Goal: Task Accomplishment & Management: Use online tool/utility

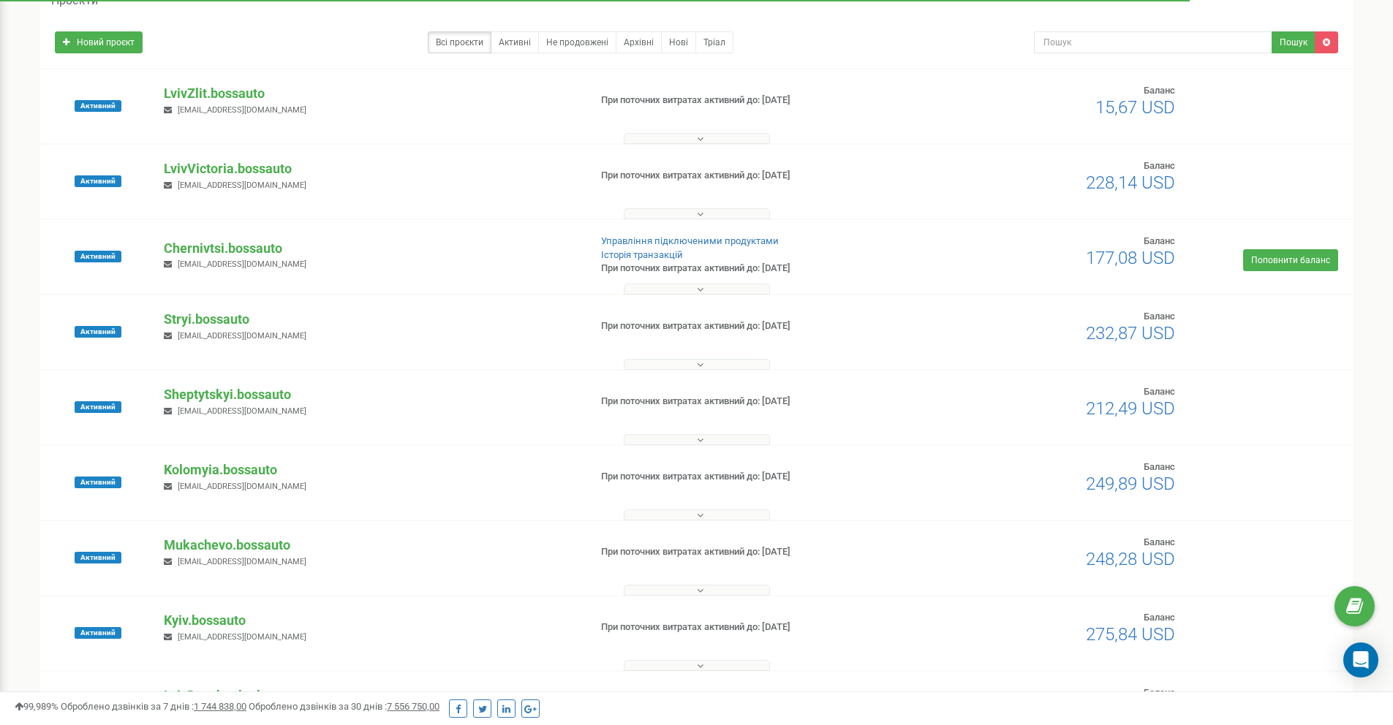
scroll to position [97, 0]
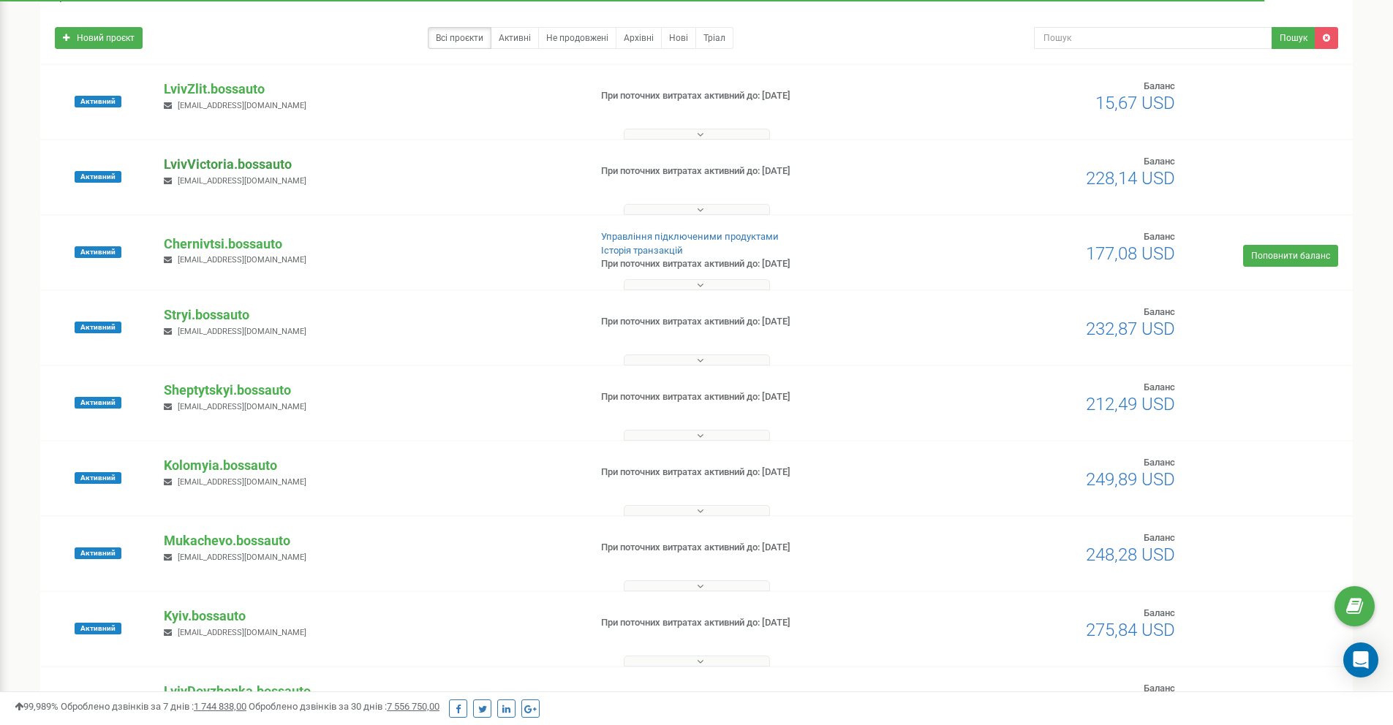
click at [279, 164] on p "LvivVictoria.bossauto" at bounding box center [370, 164] width 413 height 19
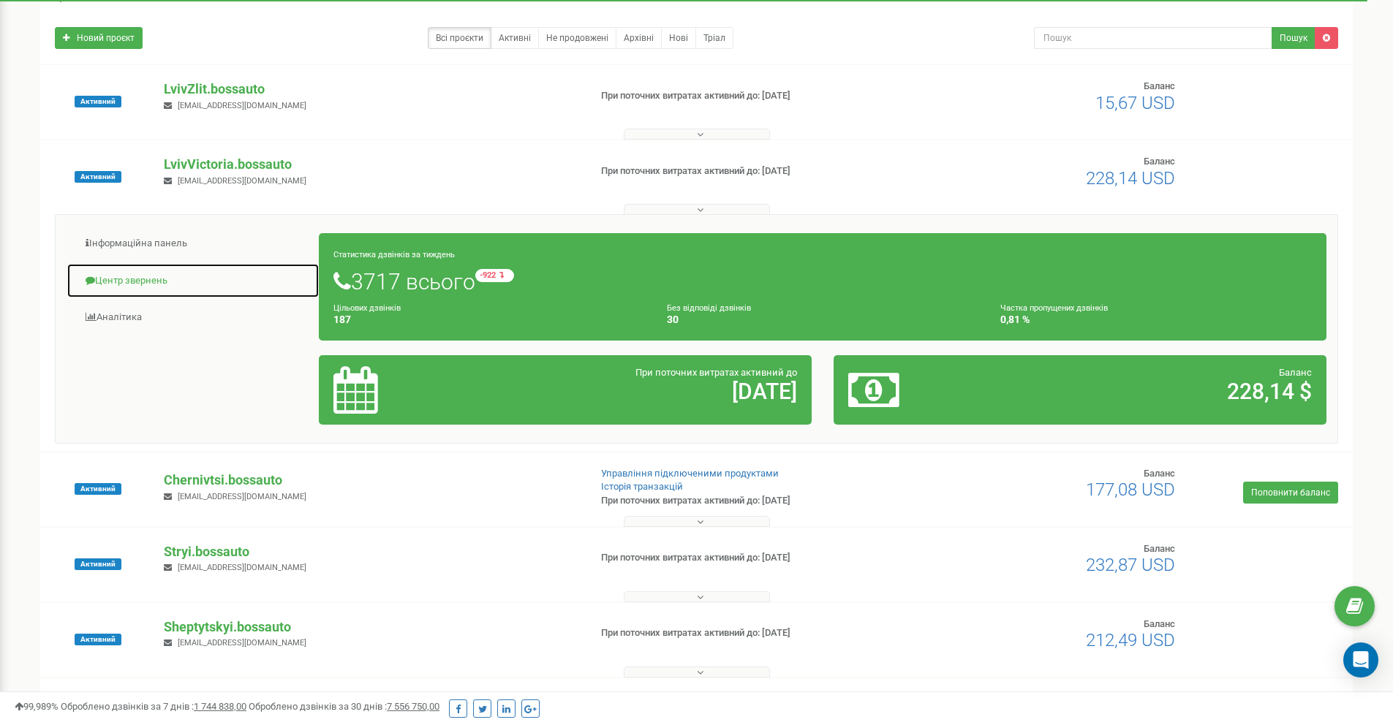
click at [121, 273] on link "Центр звернень" at bounding box center [193, 281] width 253 height 36
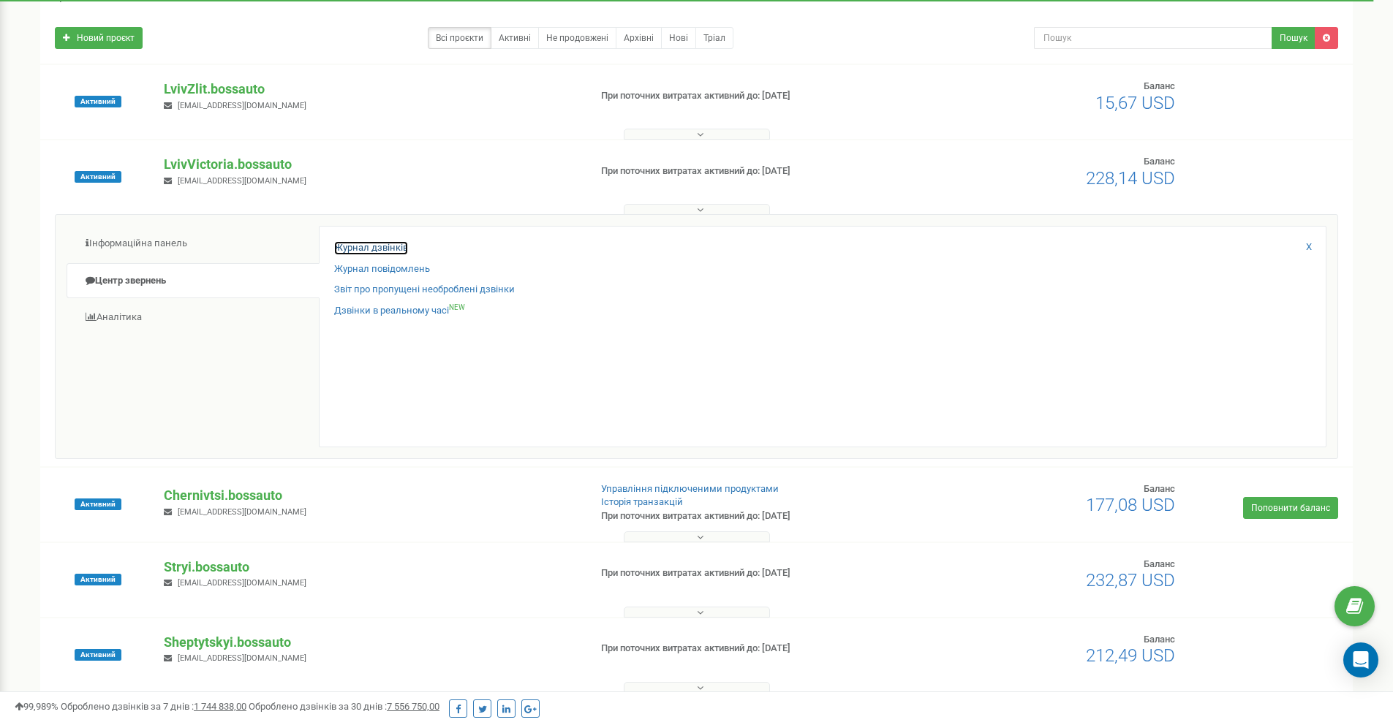
click at [338, 242] on link "Журнал дзвінків" at bounding box center [371, 248] width 74 height 14
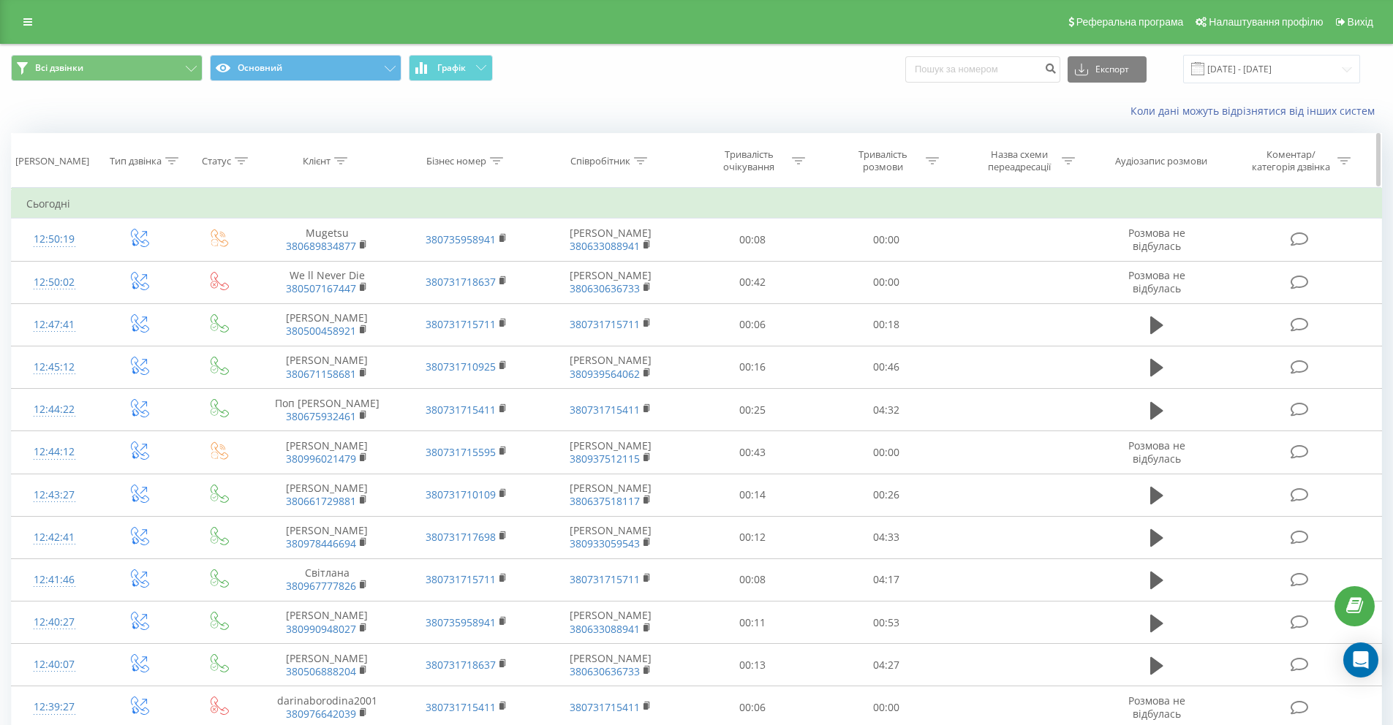
drag, startPoint x: 352, startPoint y: 157, endPoint x: 342, endPoint y: 159, distance: 10.5
click at [344, 158] on div "Клієнт" at bounding box center [326, 161] width 139 height 12
click at [342, 159] on icon at bounding box center [340, 160] width 13 height 7
drag, startPoint x: 342, startPoint y: 156, endPoint x: 326, endPoint y: 189, distance: 36.3
click at [342, 156] on div at bounding box center [340, 161] width 13 height 12
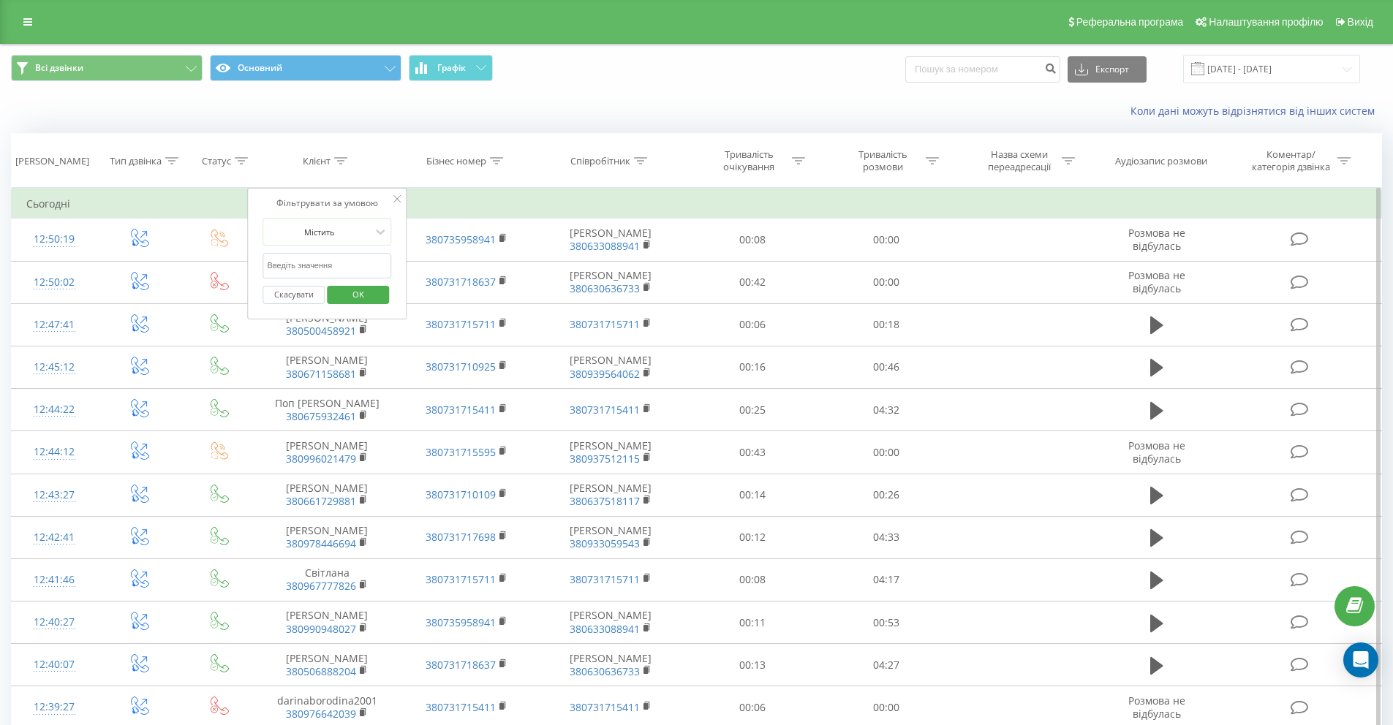
click at [316, 268] on input "text" at bounding box center [327, 266] width 129 height 26
paste input "98 676 7863"
click at [296, 260] on input "98 676 7863" at bounding box center [327, 266] width 129 height 26
click at [288, 264] on input "98 676 7863" at bounding box center [327, 266] width 129 height 26
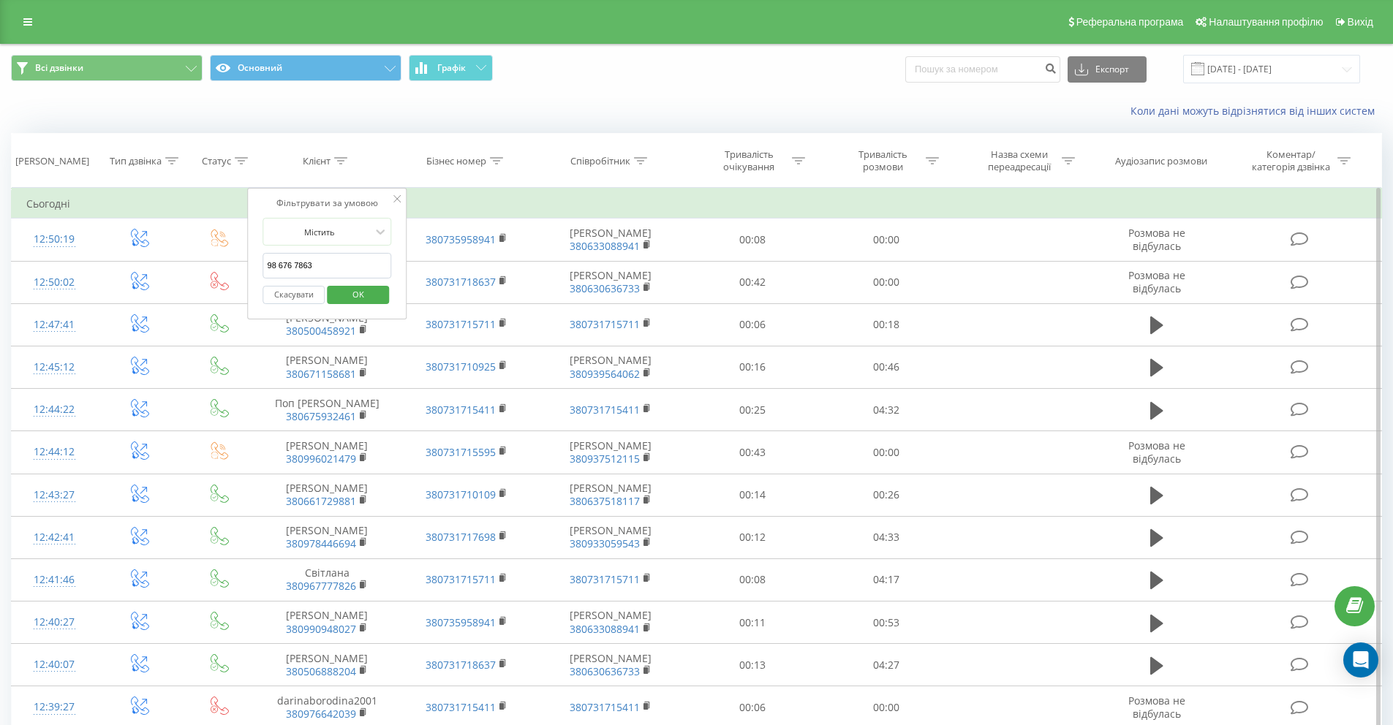
click at [295, 263] on input "98 676 7863" at bounding box center [327, 266] width 129 height 26
click at [279, 264] on input "98 6767863" at bounding box center [327, 266] width 129 height 26
click button "OK" at bounding box center [358, 295] width 62 height 18
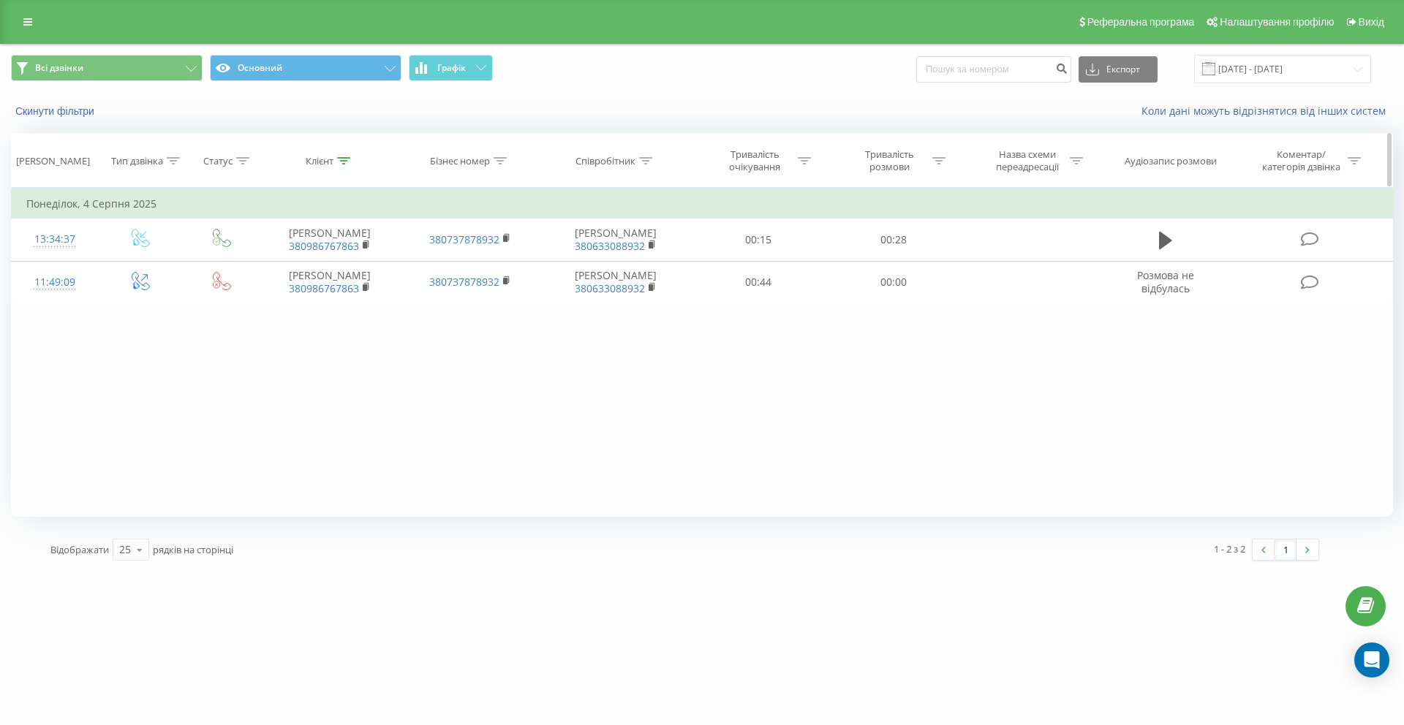
click at [344, 157] on icon at bounding box center [343, 160] width 13 height 7
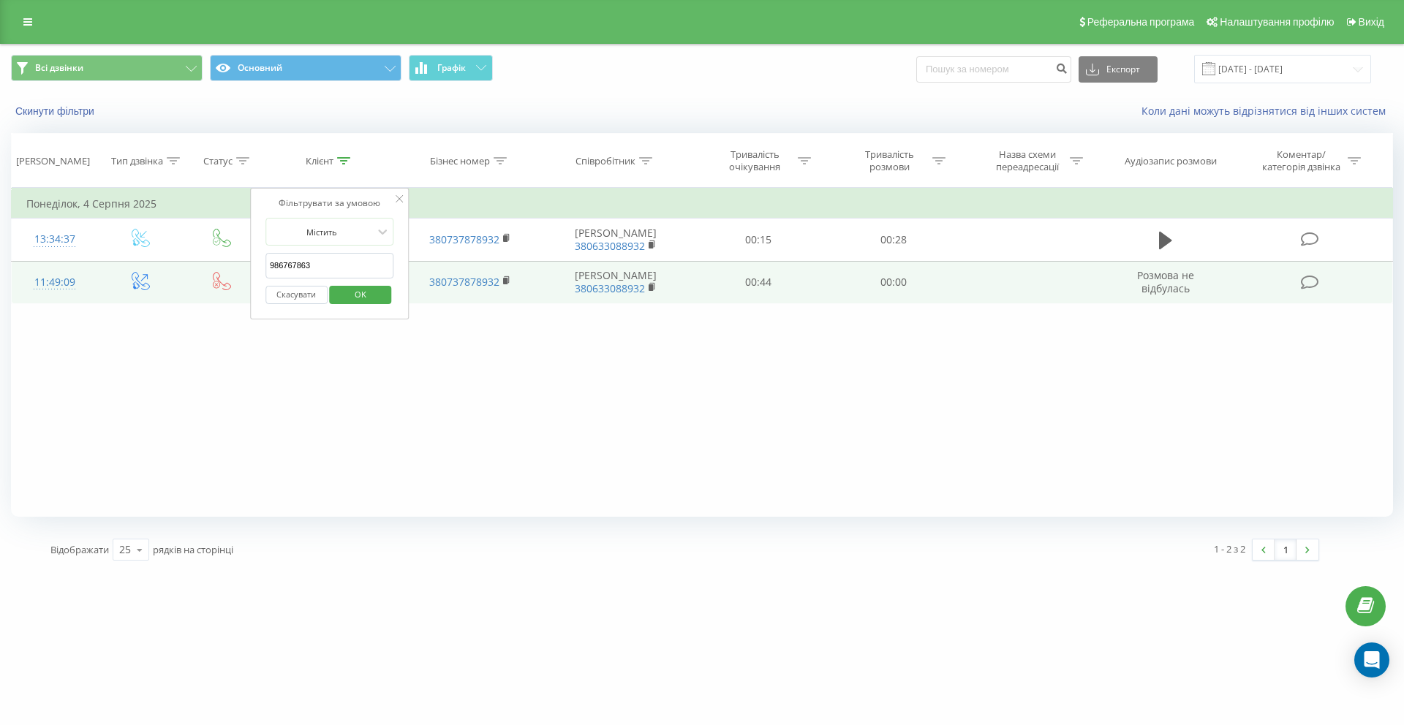
drag, startPoint x: 298, startPoint y: 265, endPoint x: 244, endPoint y: 265, distance: 54.8
click at [244, 265] on table "Фільтрувати за умовою Дорівнює Введіть значення Скасувати OK Фільтрувати за умо…" at bounding box center [702, 246] width 1382 height 116
paste input "68 916 5292"
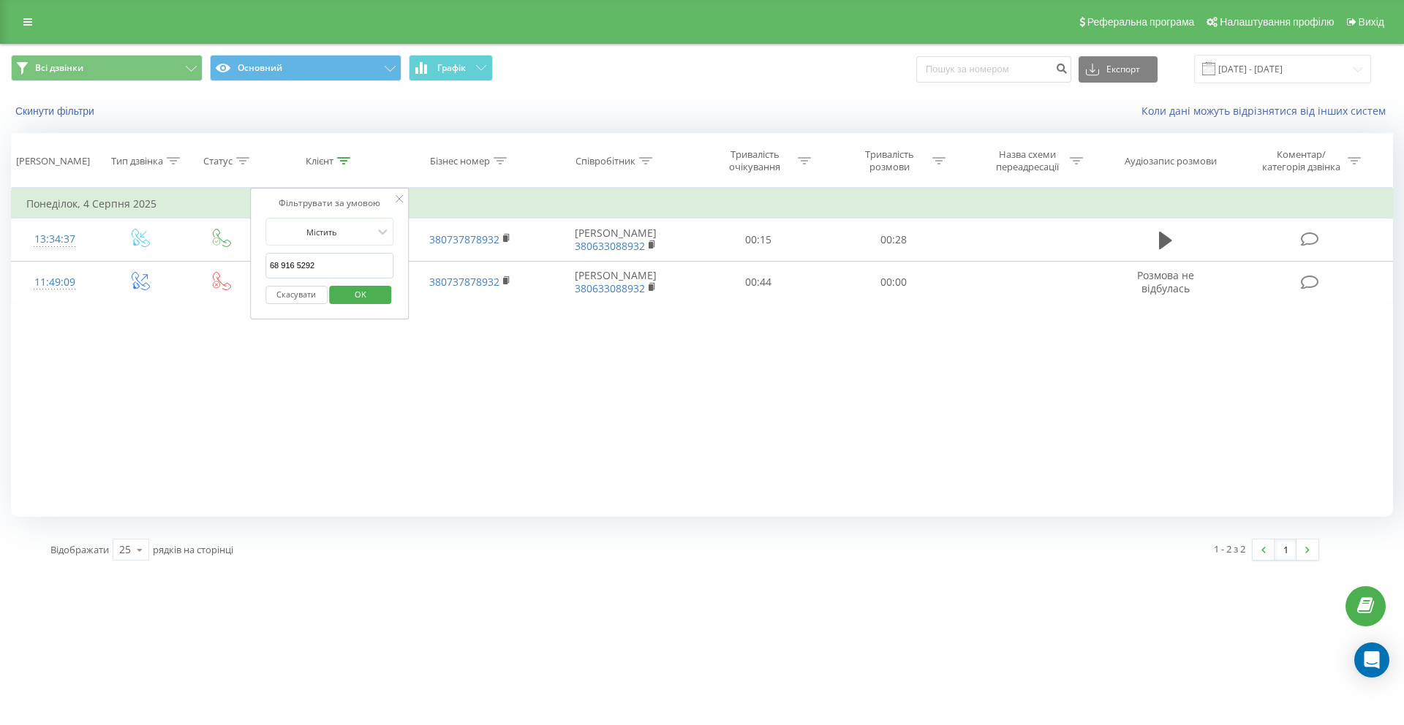
click at [295, 266] on input "68 916 5292" at bounding box center [329, 266] width 129 height 26
click at [282, 263] on input "68 9165292" at bounding box center [329, 266] width 129 height 26
click button "OK" at bounding box center [361, 295] width 62 height 18
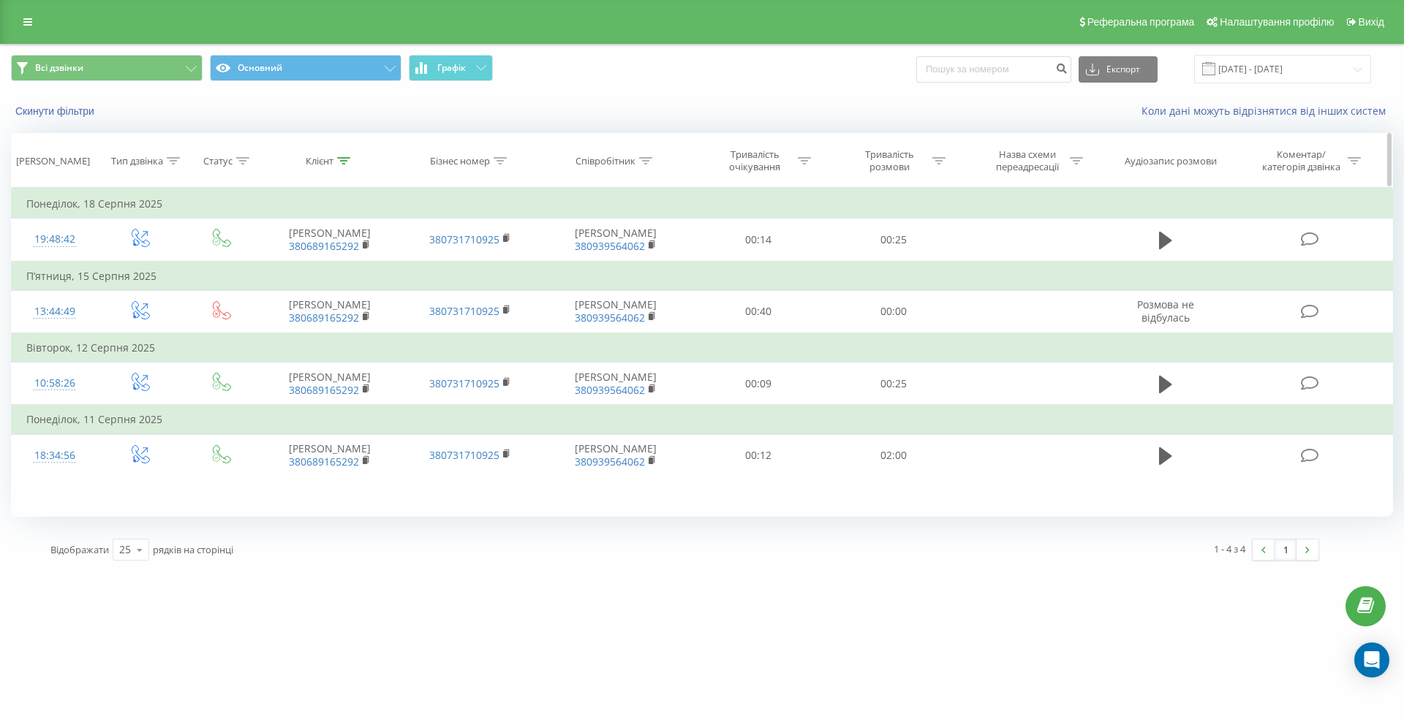
click at [344, 159] on icon at bounding box center [343, 160] width 13 height 7
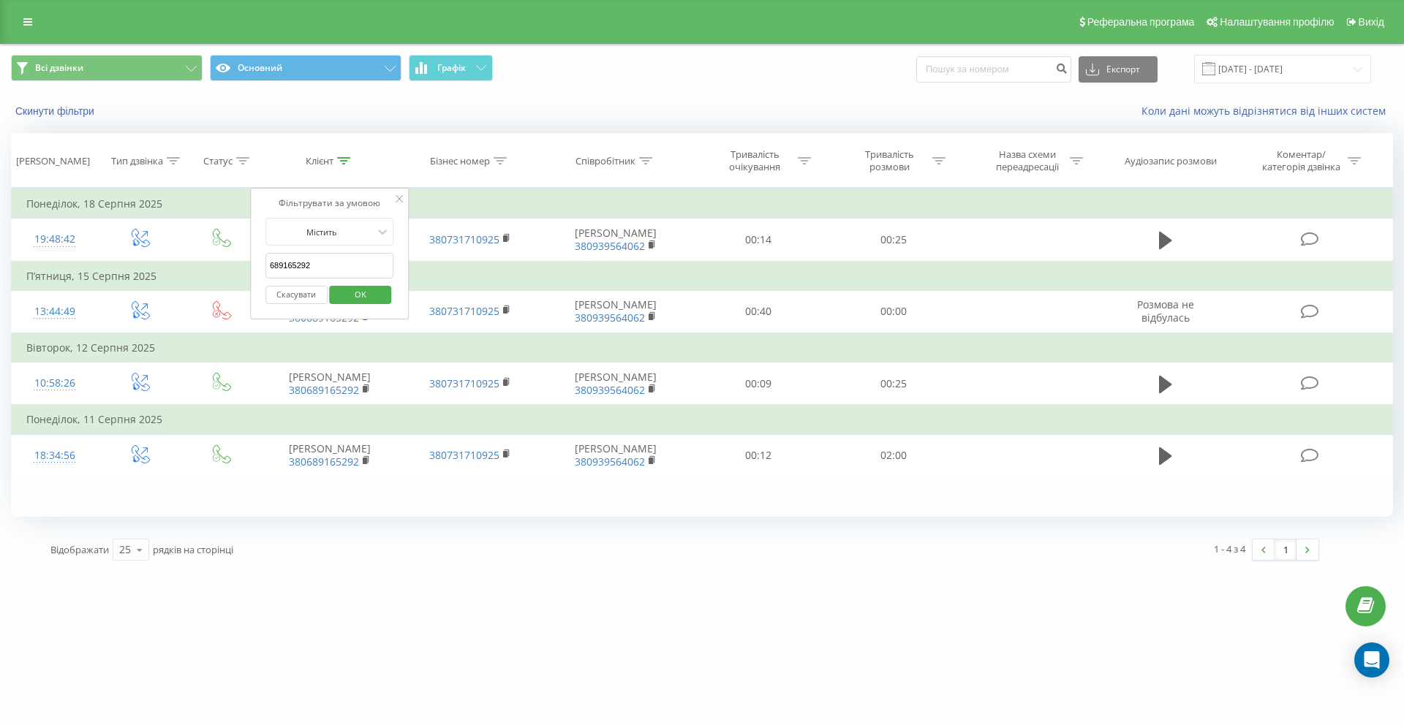
drag, startPoint x: 323, startPoint y: 265, endPoint x: 225, endPoint y: 267, distance: 98.0
click at [225, 267] on table "Фільтрувати за умовою Дорівнює Введіть значення Скасувати OK Фільтрувати за умо…" at bounding box center [702, 333] width 1382 height 290
paste input "67 289 416"
click at [298, 264] on input "67 289 4162" at bounding box center [329, 266] width 129 height 26
click at [285, 268] on input "67 2894162" at bounding box center [329, 266] width 129 height 26
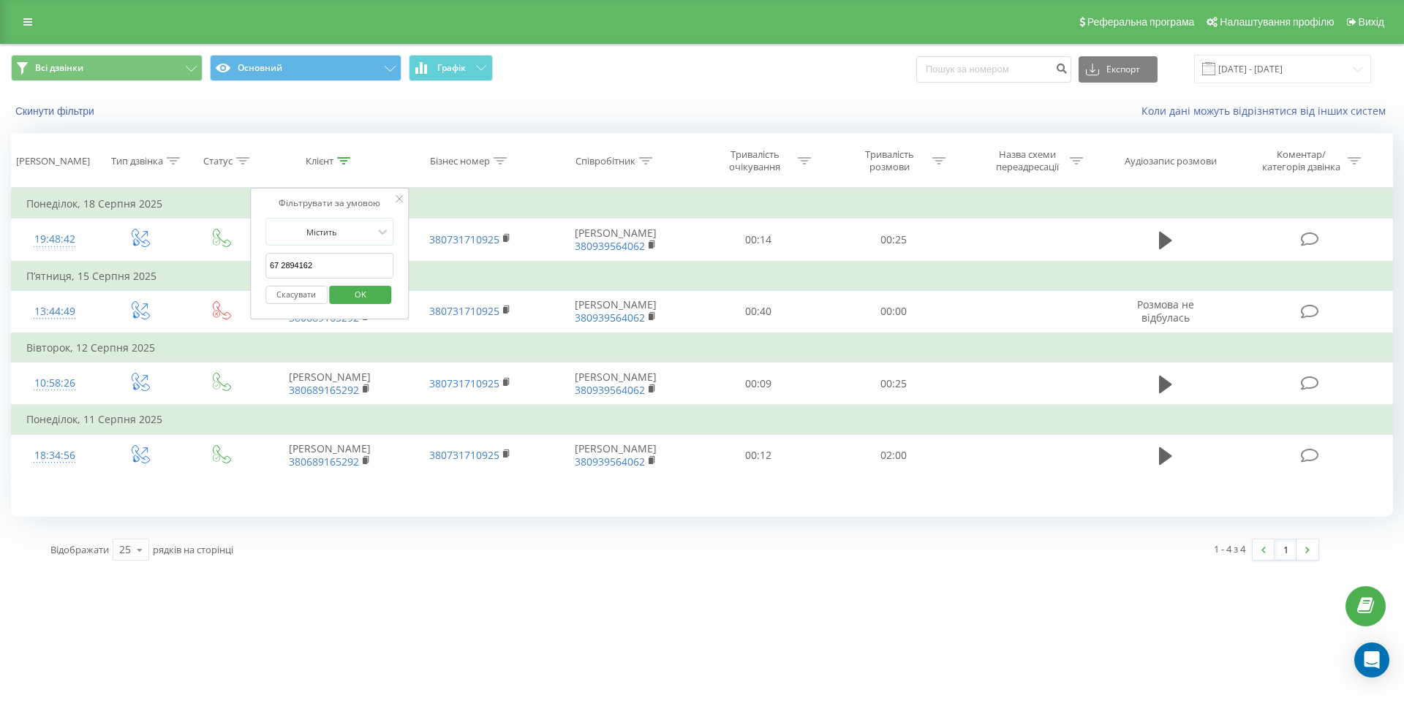
type input "672894162"
click button "OK" at bounding box center [361, 295] width 62 height 18
